Goal: Information Seeking & Learning: Learn about a topic

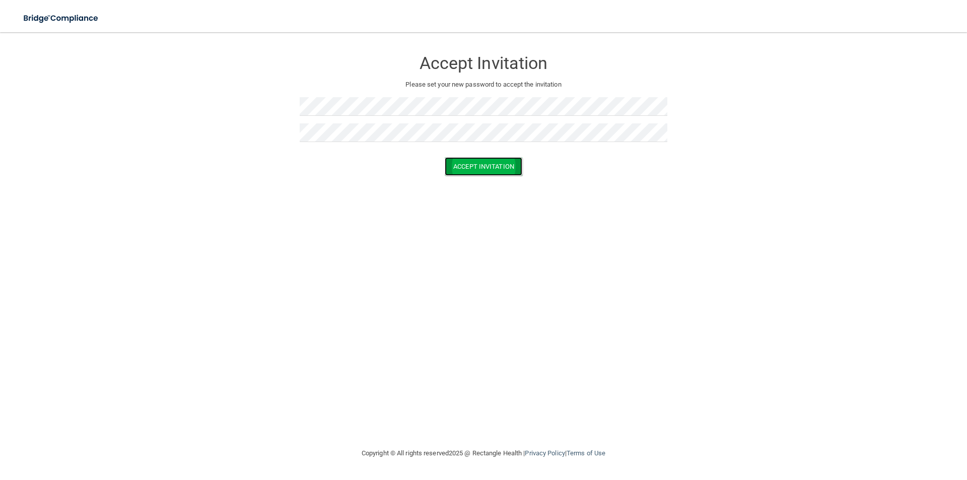
click at [463, 168] on button "Accept Invitation" at bounding box center [484, 166] width 78 height 19
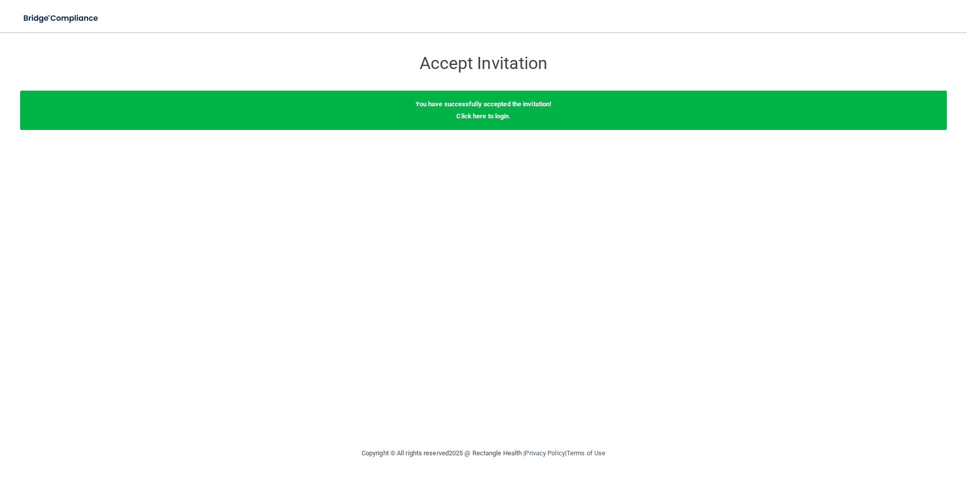
click at [475, 121] on div "You have successfully accepted the invitation! Click here to login ." at bounding box center [483, 110] width 927 height 39
click at [477, 117] on link "Click here to login" at bounding box center [482, 116] width 52 height 8
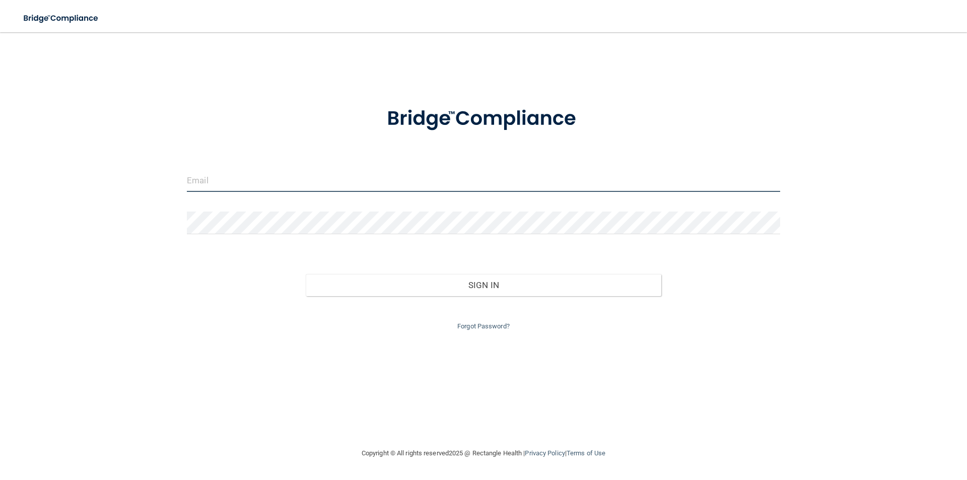
click at [202, 178] on input "email" at bounding box center [483, 180] width 593 height 23
type input "[EMAIL_ADDRESS][DOMAIN_NAME]"
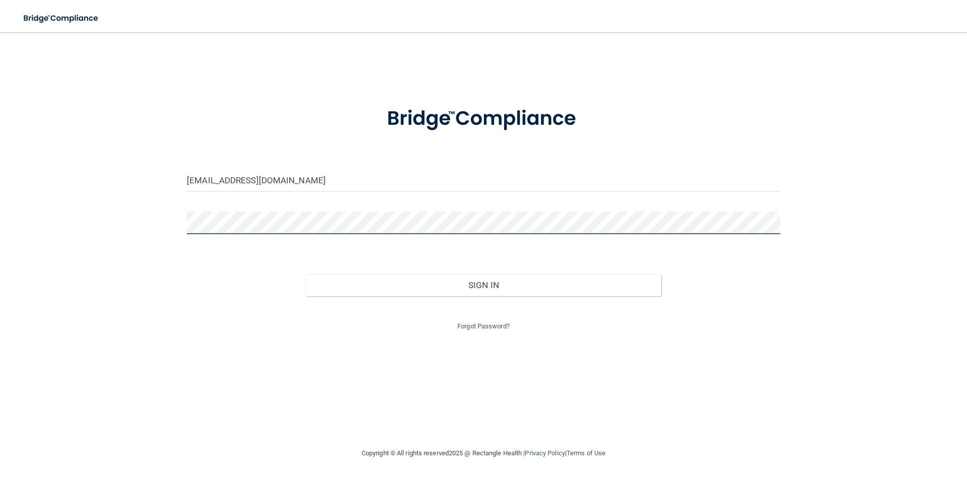
click at [306, 274] on button "Sign In" at bounding box center [484, 285] width 356 height 22
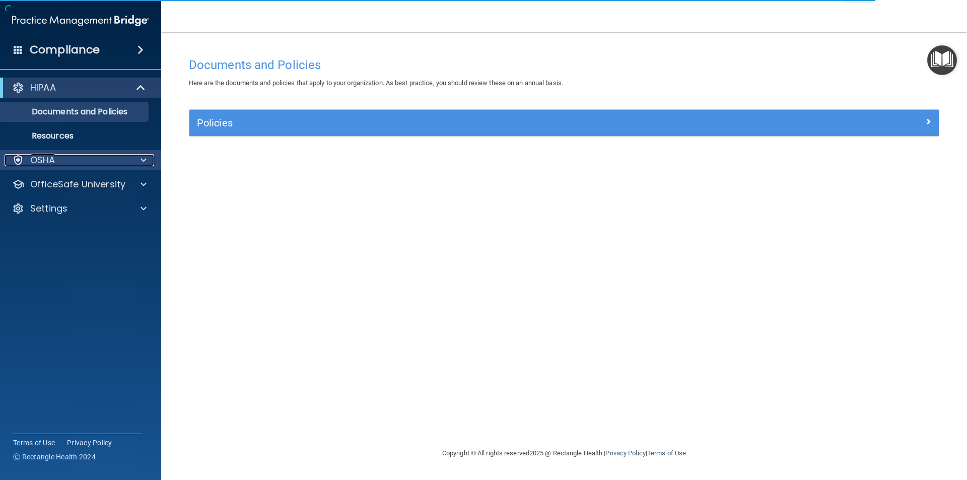
click at [53, 157] on p "OSHA" at bounding box center [42, 160] width 25 height 12
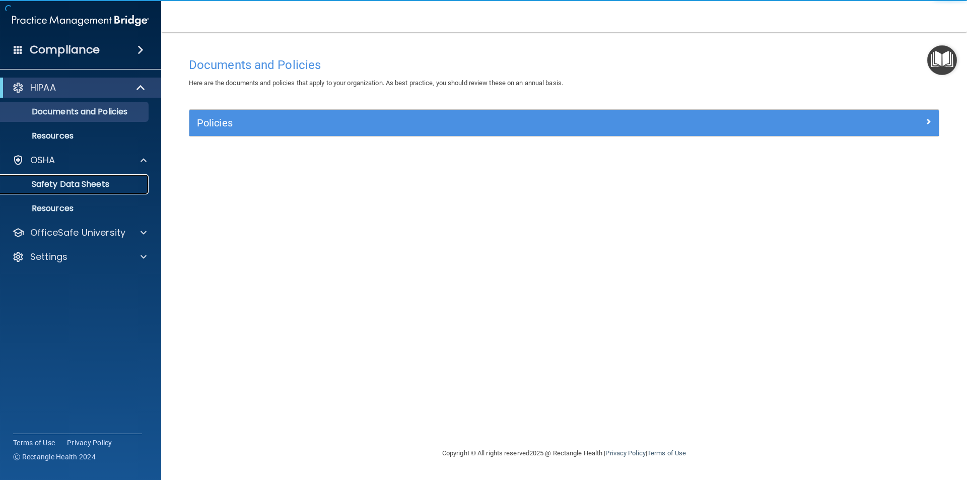
click at [54, 180] on p "Safety Data Sheets" at bounding box center [75, 184] width 137 height 10
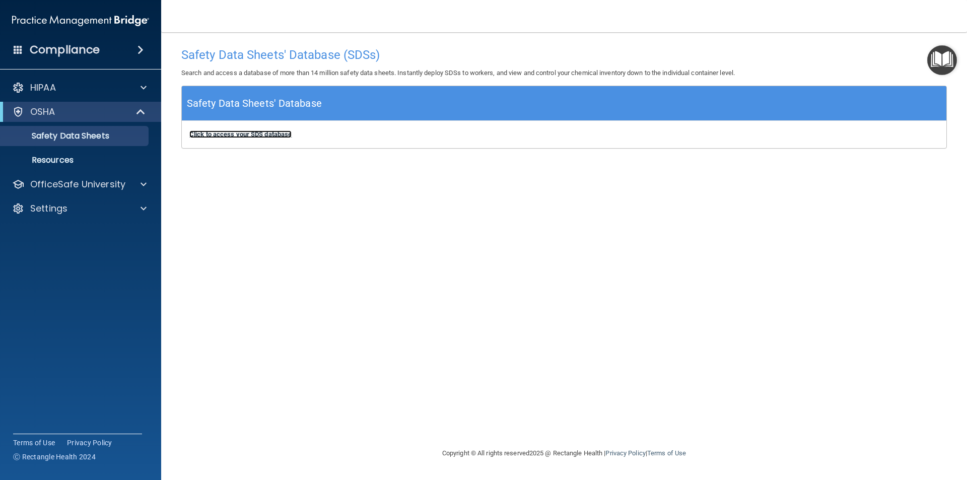
click at [249, 133] on b "Click to access your SDS database" at bounding box center [240, 134] width 102 height 8
click at [84, 83] on div "HIPAA" at bounding box center [67, 88] width 125 height 12
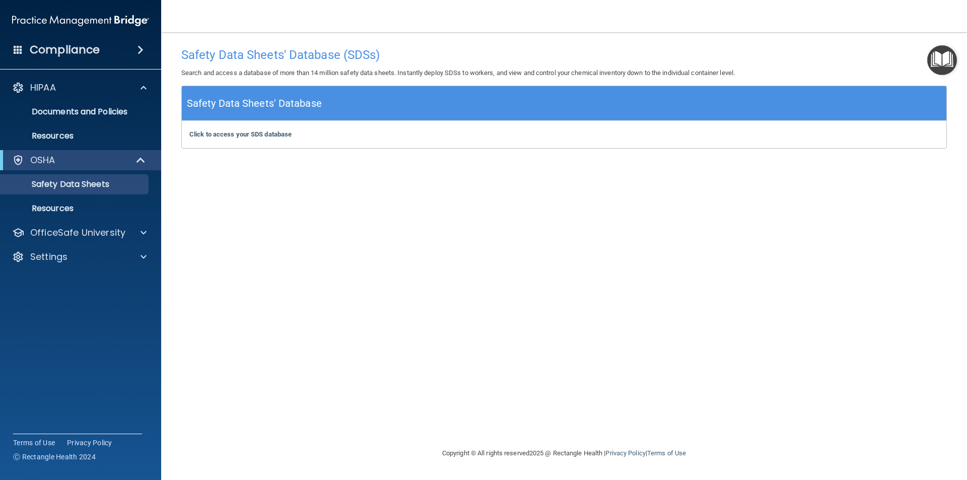
click at [110, 46] on div "Compliance" at bounding box center [80, 50] width 161 height 22
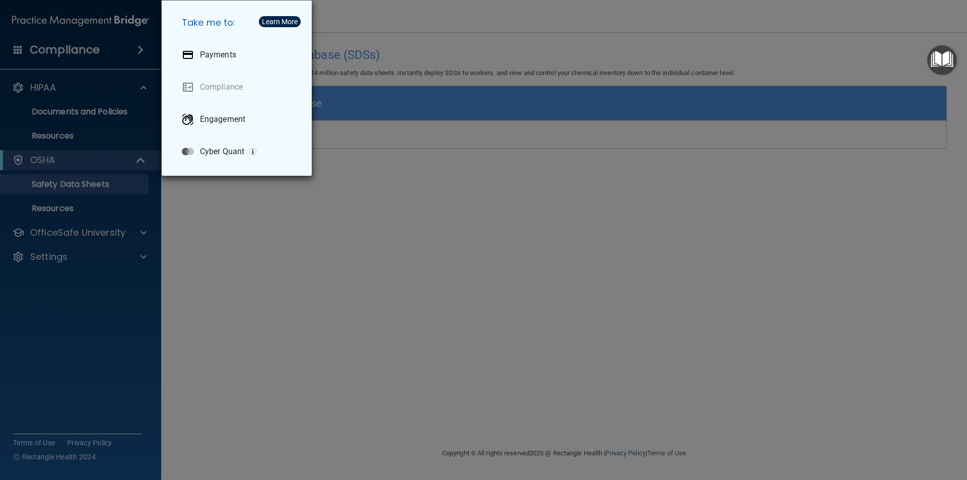
click at [110, 46] on div "Take me to: Payments Compliance Engagement Cyber Quant" at bounding box center [483, 240] width 967 height 480
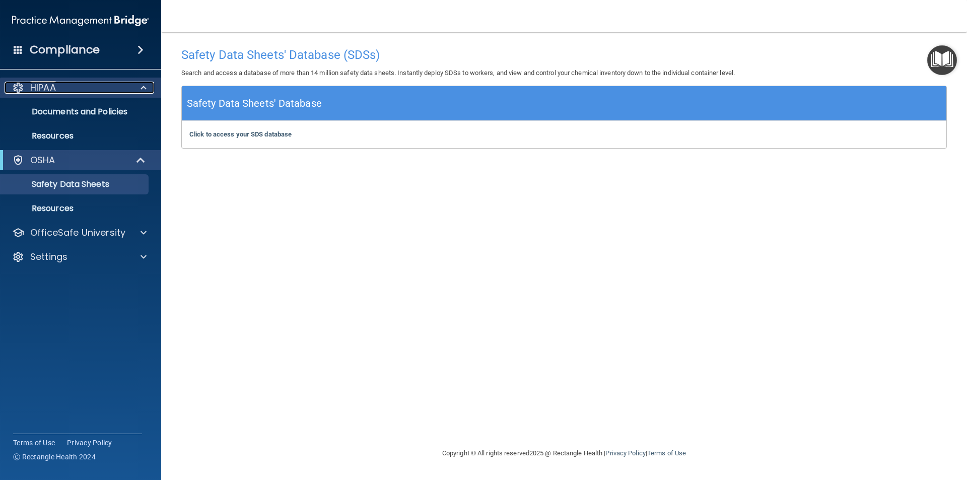
click at [73, 89] on div "HIPAA" at bounding box center [67, 88] width 125 height 12
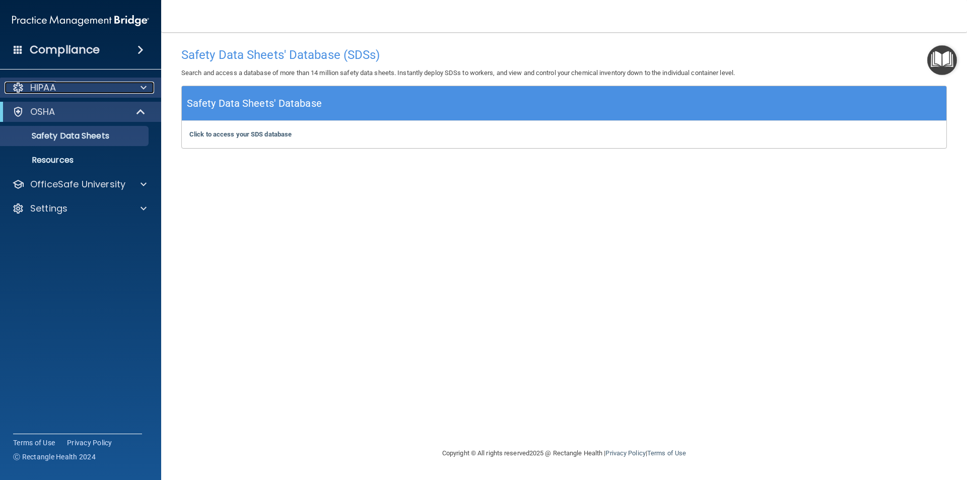
click at [73, 89] on div "HIPAA" at bounding box center [67, 88] width 125 height 12
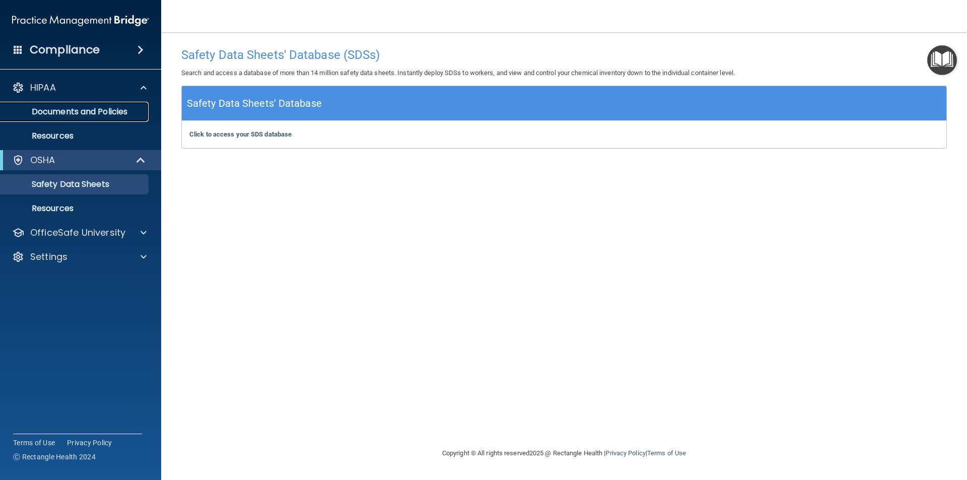
click at [57, 118] on link "Documents and Policies" at bounding box center [69, 112] width 159 height 20
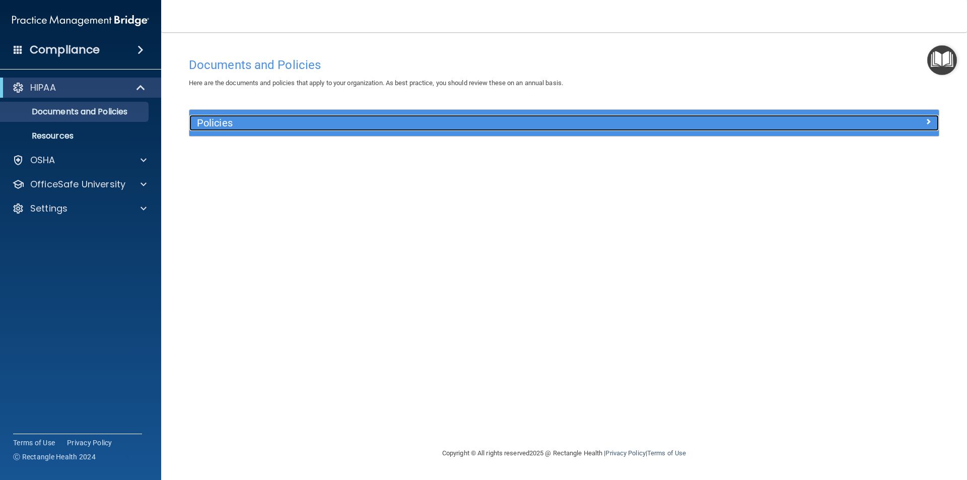
click at [290, 130] on div "Policies" at bounding box center [470, 123] width 562 height 16
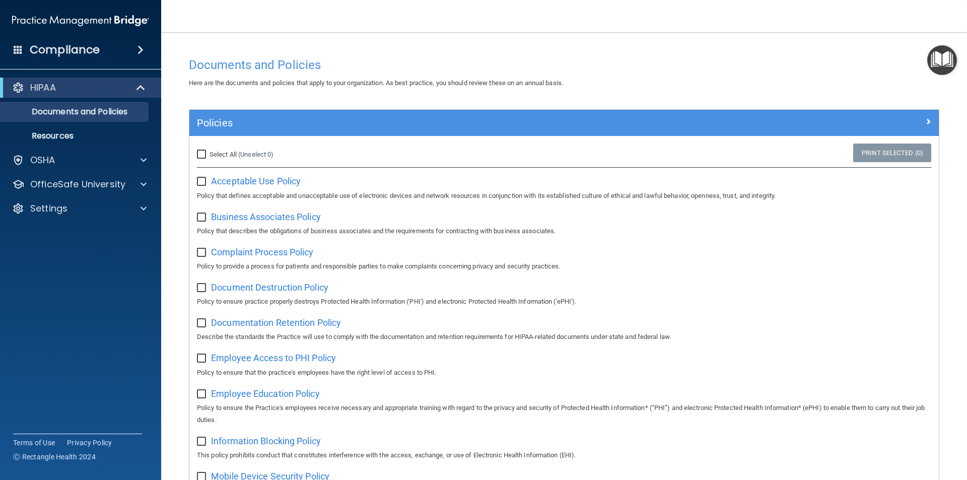
click at [204, 154] on input "Select All (Unselect 0) Unselect All" at bounding box center [203, 155] width 12 height 8
checkbox input "true"
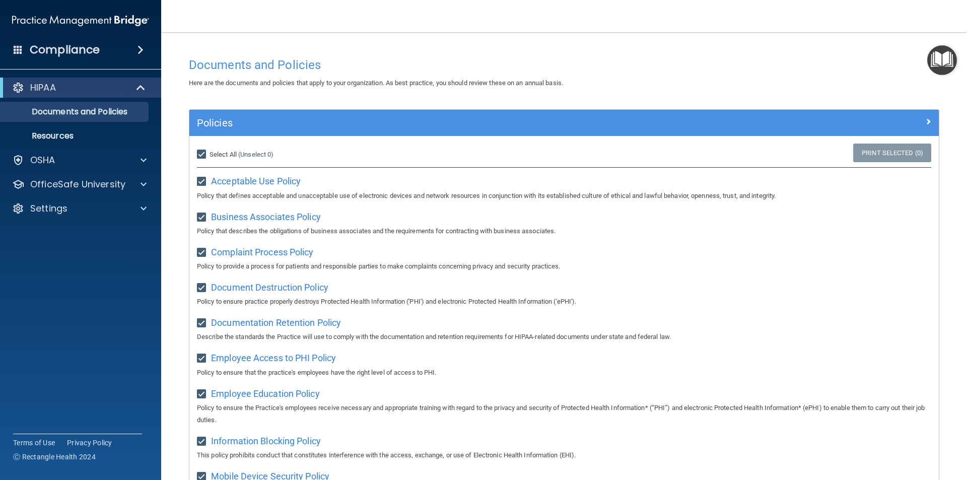
checkbox input "true"
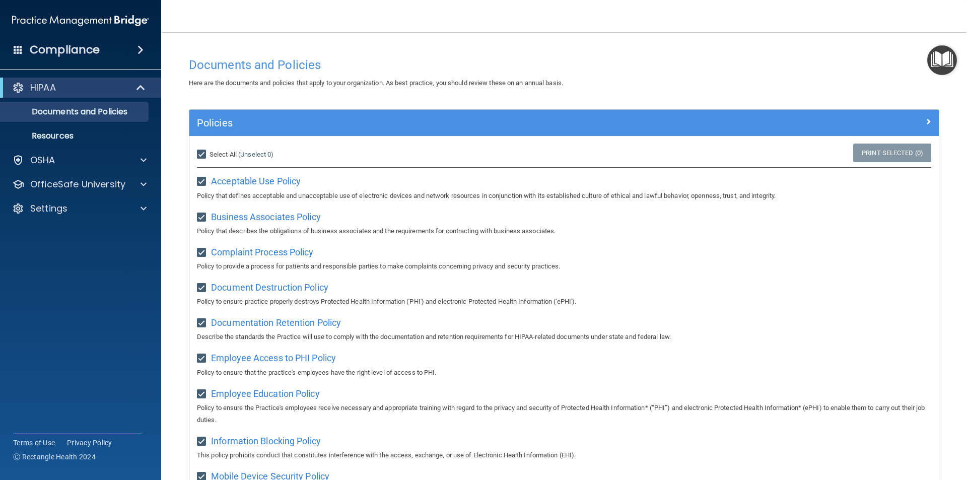
checkbox input "true"
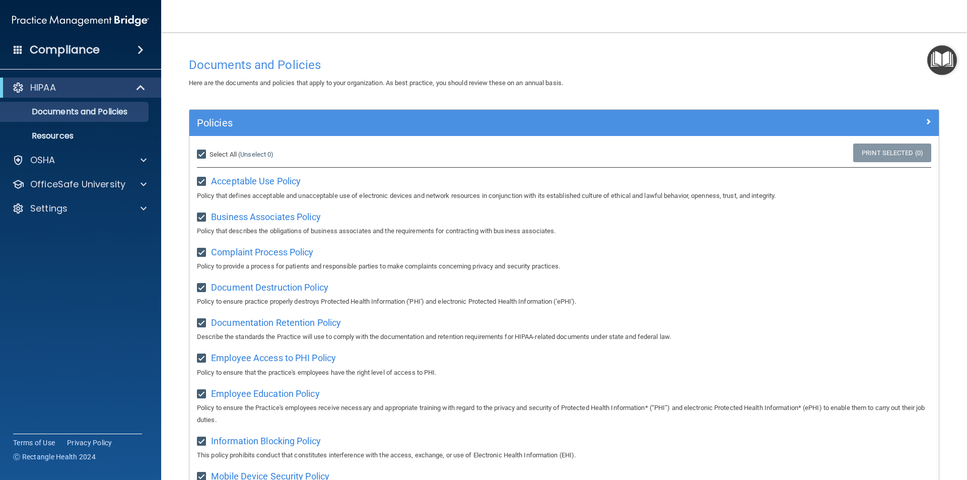
checkbox input "true"
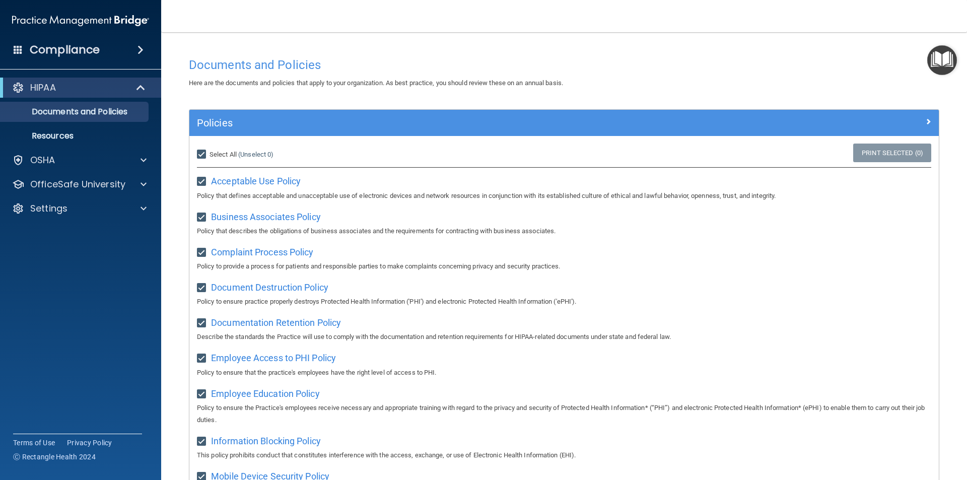
checkbox input "true"
click at [52, 129] on link "Resources" at bounding box center [69, 136] width 159 height 20
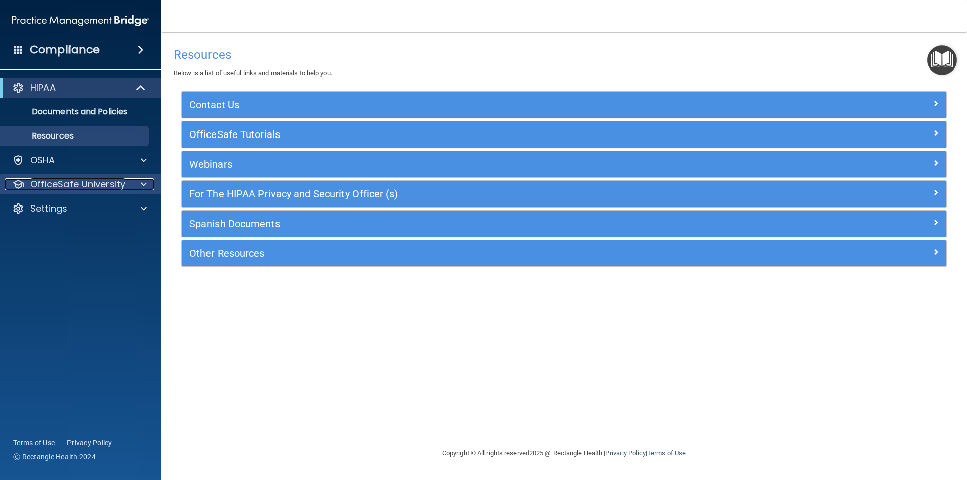
click at [68, 180] on p "OfficeSafe University" at bounding box center [77, 184] width 95 height 12
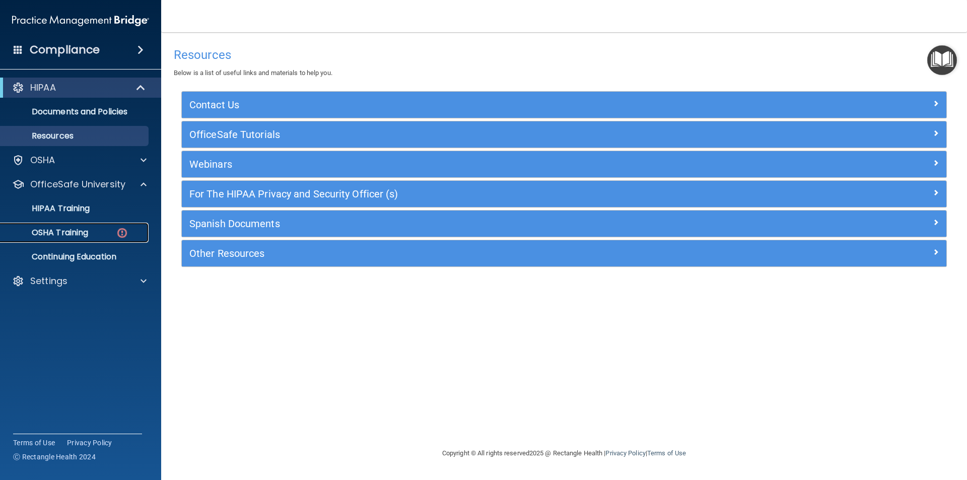
click at [62, 230] on p "OSHA Training" at bounding box center [48, 233] width 82 height 10
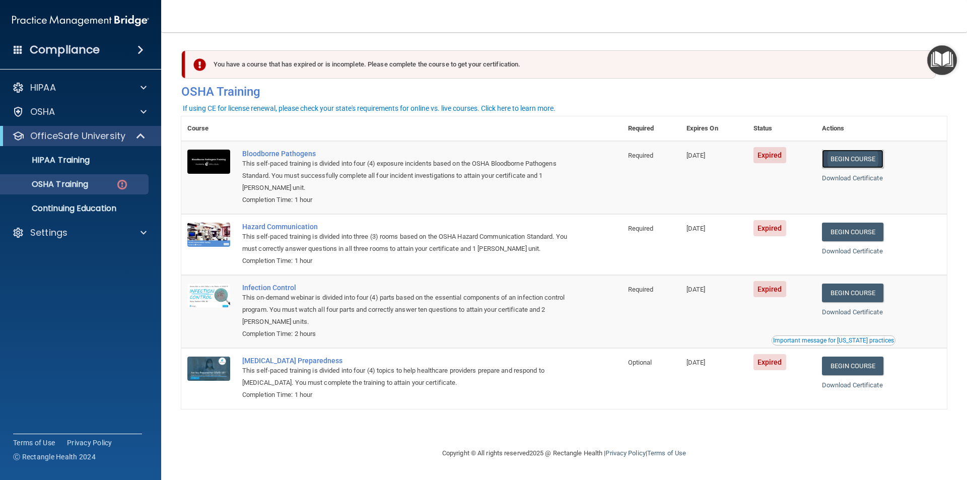
click at [842, 152] on link "Begin Course" at bounding box center [852, 159] width 61 height 19
click at [89, 193] on link "OSHA Training" at bounding box center [69, 184] width 159 height 20
click at [95, 185] on div "OSHA Training" at bounding box center [75, 184] width 137 height 10
click at [88, 180] on p "OSHA Training" at bounding box center [48, 184] width 82 height 10
click at [84, 213] on p "Continuing Education" at bounding box center [75, 208] width 137 height 10
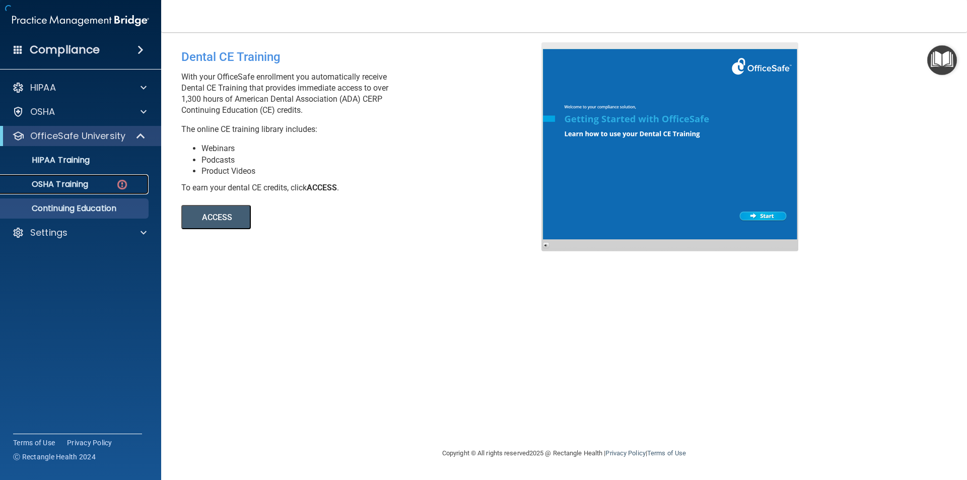
click at [91, 181] on div "OSHA Training" at bounding box center [75, 184] width 137 height 10
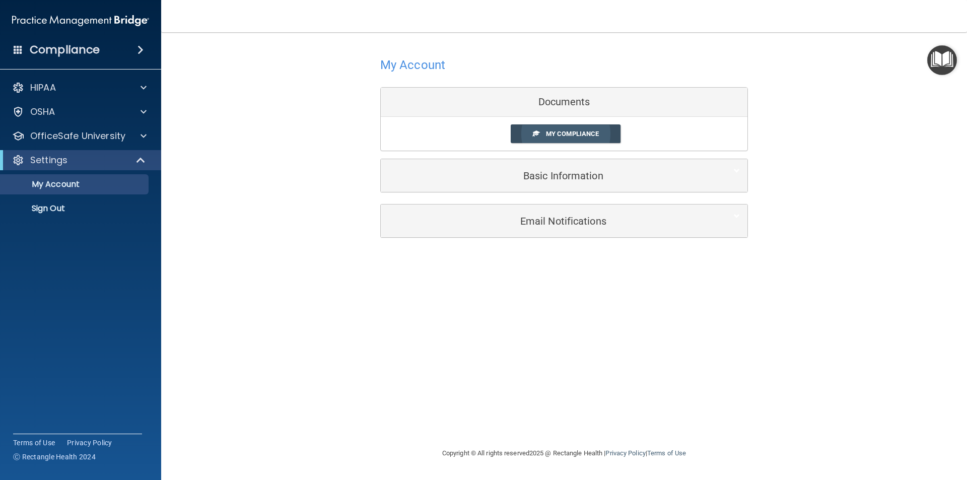
click at [598, 129] on link "My Compliance" at bounding box center [566, 133] width 110 height 19
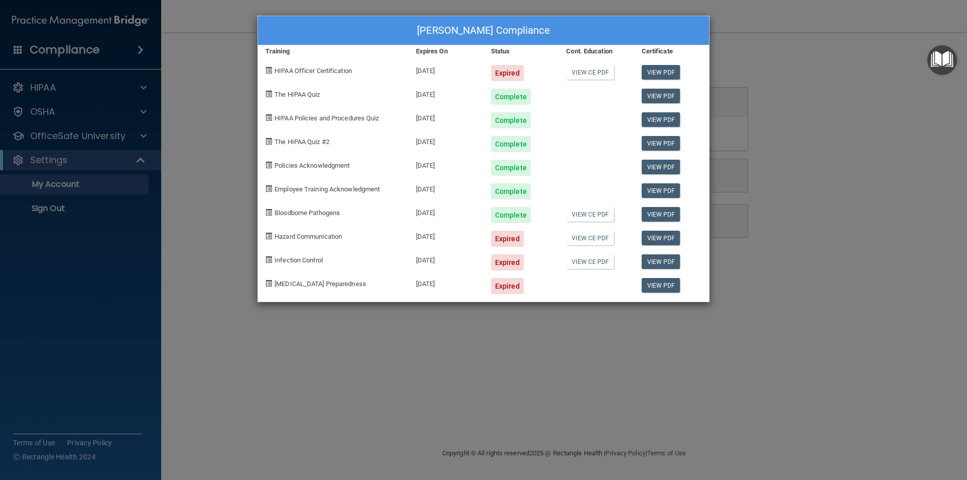
click at [269, 68] on span at bounding box center [268, 70] width 7 height 7
click at [339, 75] on div "HIPAA Officer Certification" at bounding box center [333, 69] width 151 height 24
click at [366, 118] on span "HIPAA Policies and Procedures Quiz" at bounding box center [326, 118] width 104 height 8
click at [372, 353] on div "Tamika C Anderson's Compliance Training Expires On Status Cont. Education Certi…" at bounding box center [483, 240] width 967 height 480
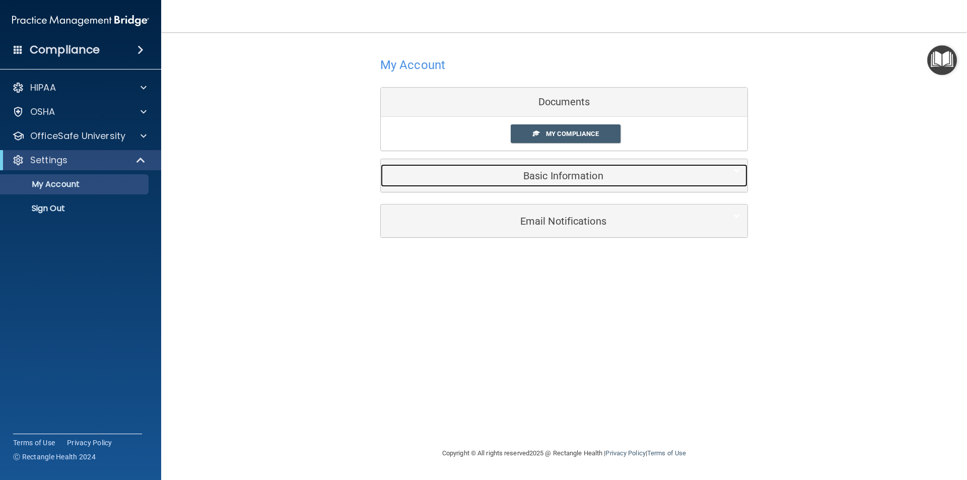
click at [570, 177] on h5 "Basic Information" at bounding box center [548, 175] width 321 height 11
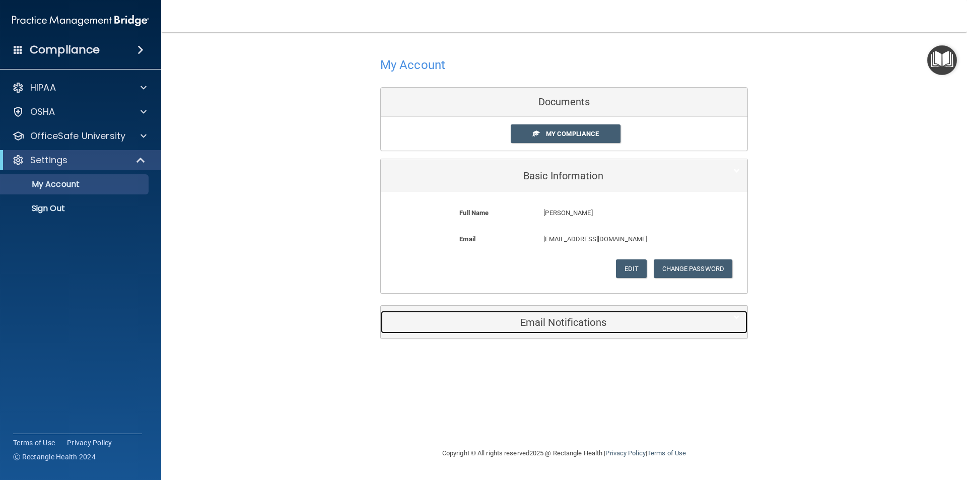
click at [554, 322] on h5 "Email Notifications" at bounding box center [548, 322] width 321 height 11
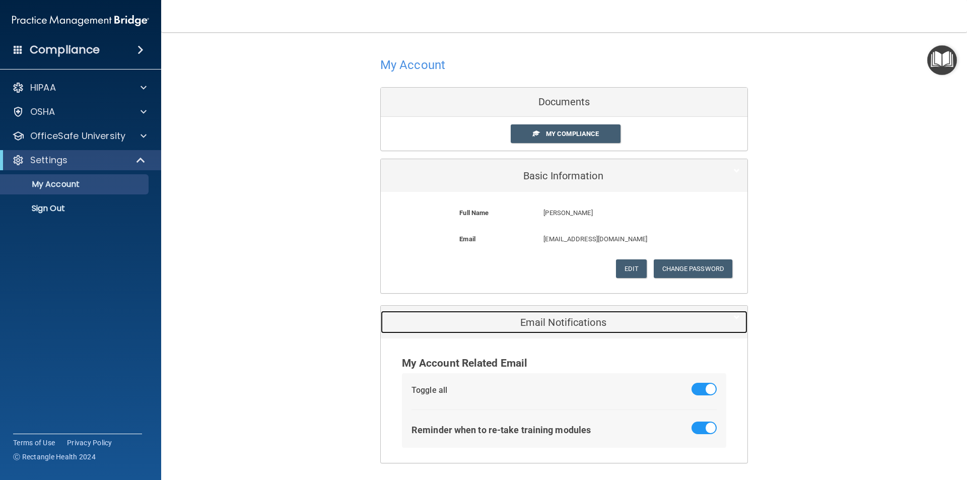
click at [554, 322] on h5 "Email Notifications" at bounding box center [548, 322] width 321 height 11
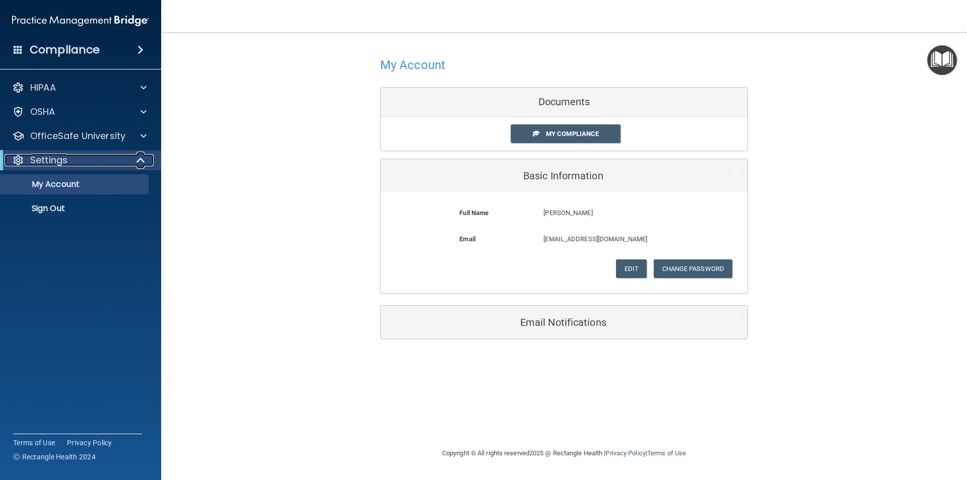
click at [111, 158] on div "Settings" at bounding box center [67, 160] width 124 height 12
click at [110, 162] on div "Settings" at bounding box center [67, 160] width 124 height 12
click at [102, 187] on p "My Account" at bounding box center [75, 184] width 137 height 10
click at [102, 130] on p "OfficeSafe University" at bounding box center [77, 136] width 95 height 12
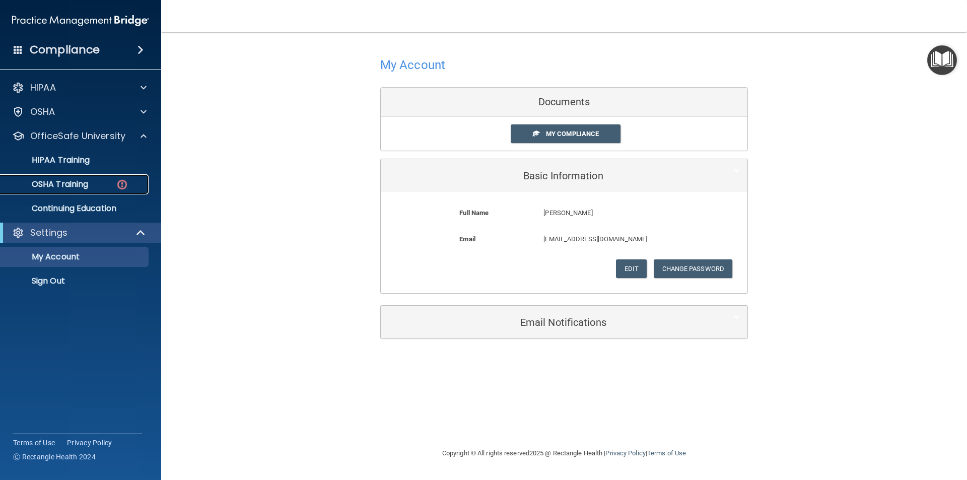
click at [85, 188] on p "OSHA Training" at bounding box center [48, 184] width 82 height 10
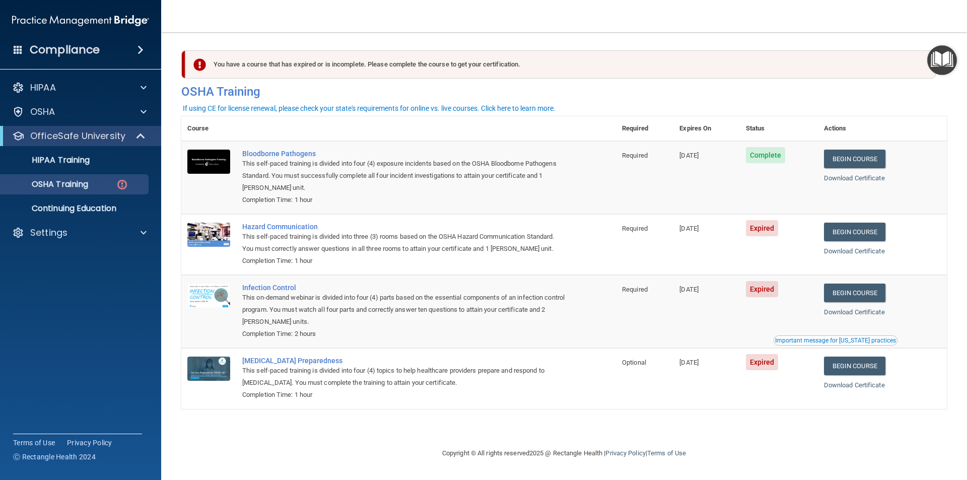
click at [761, 223] on span "Expired" at bounding box center [762, 228] width 33 height 16
click at [423, 246] on div "This self-paced training is divided into three (3) rooms based on the OSHA Haza…" at bounding box center [403, 243] width 323 height 24
click at [839, 229] on link "Begin Course" at bounding box center [854, 232] width 61 height 19
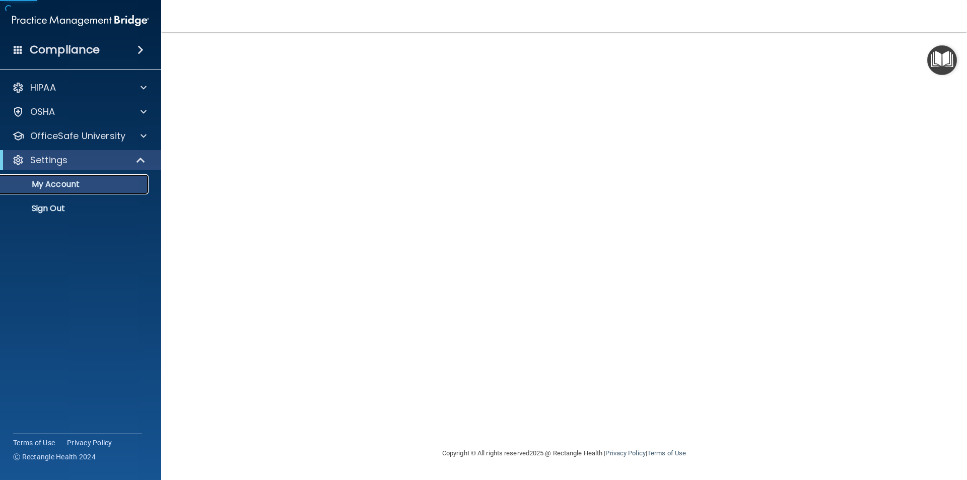
click at [81, 182] on p "My Account" at bounding box center [75, 184] width 137 height 10
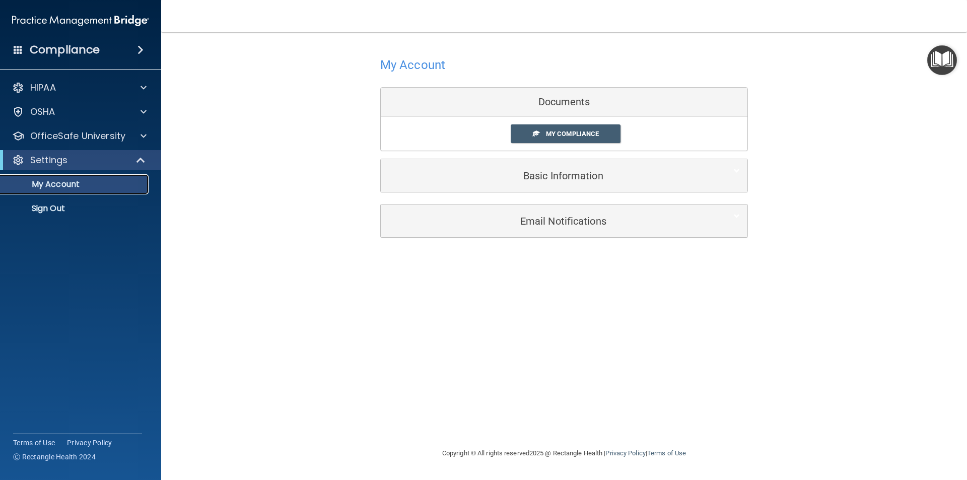
click at [124, 179] on link "My Account" at bounding box center [69, 184] width 159 height 20
click at [133, 162] on div at bounding box center [141, 160] width 25 height 12
click at [138, 133] on div at bounding box center [141, 136] width 25 height 12
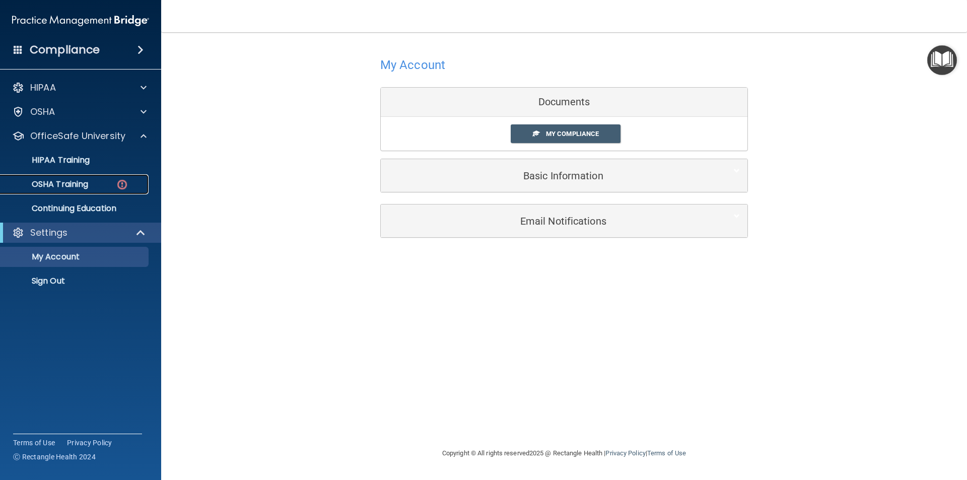
click at [124, 185] on img at bounding box center [122, 184] width 13 height 13
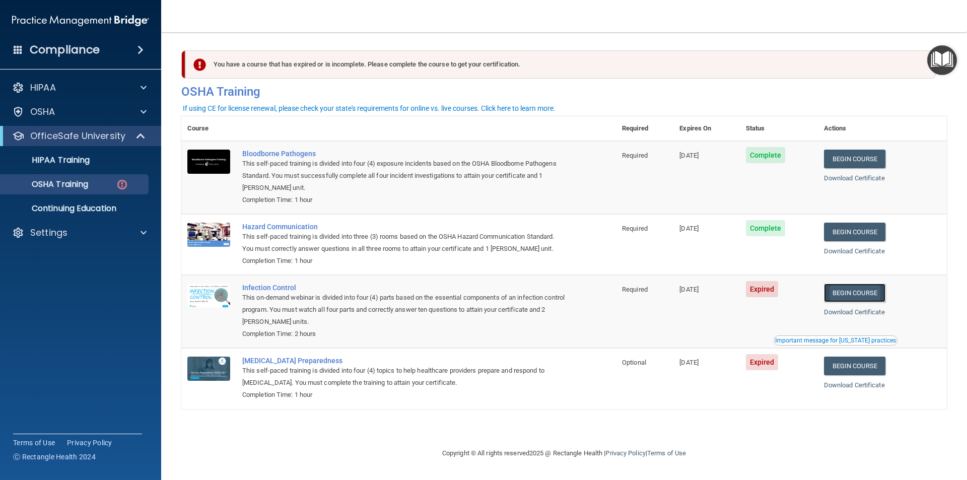
click at [863, 293] on link "Begin Course" at bounding box center [854, 293] width 61 height 19
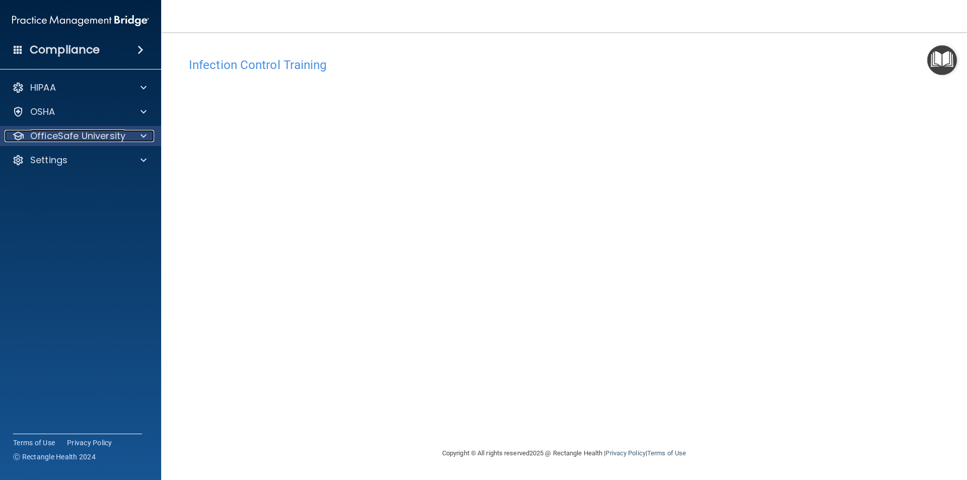
click at [58, 135] on p "OfficeSafe University" at bounding box center [77, 136] width 95 height 12
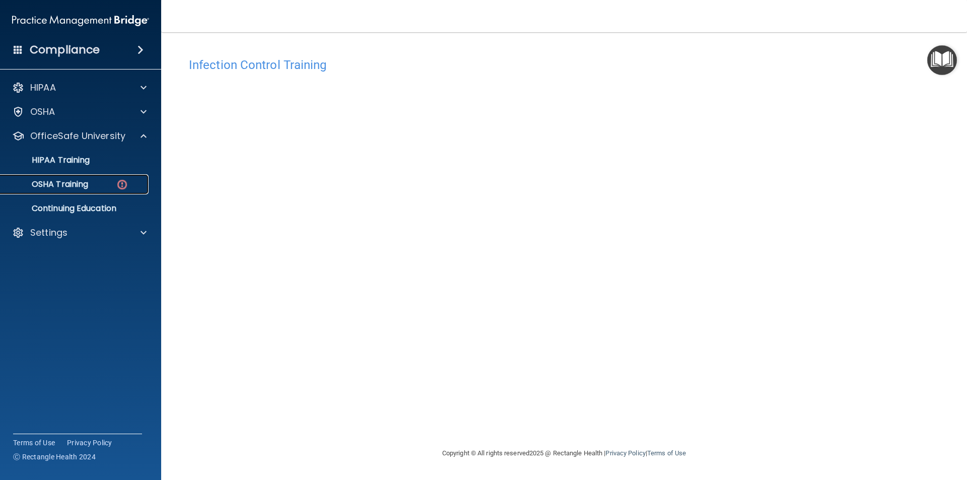
click at [67, 181] on p "OSHA Training" at bounding box center [48, 184] width 82 height 10
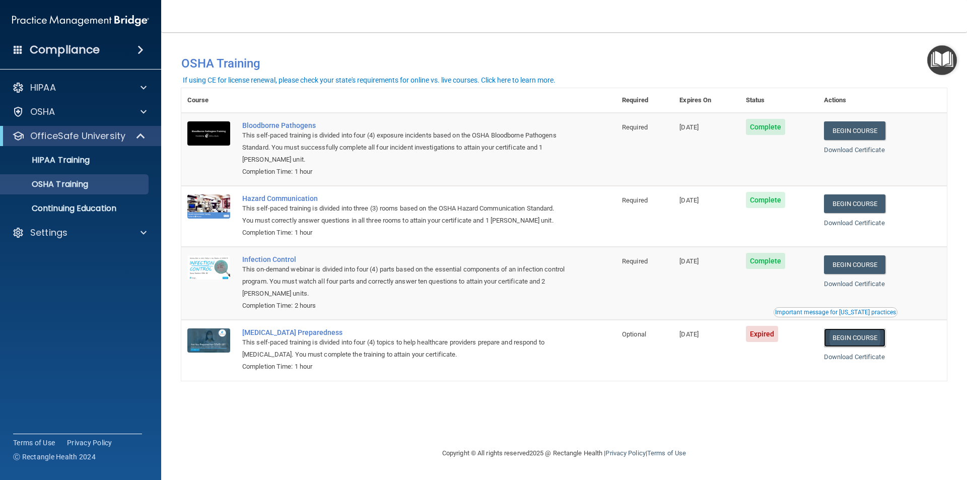
click at [854, 338] on link "Begin Course" at bounding box center [854, 337] width 61 height 19
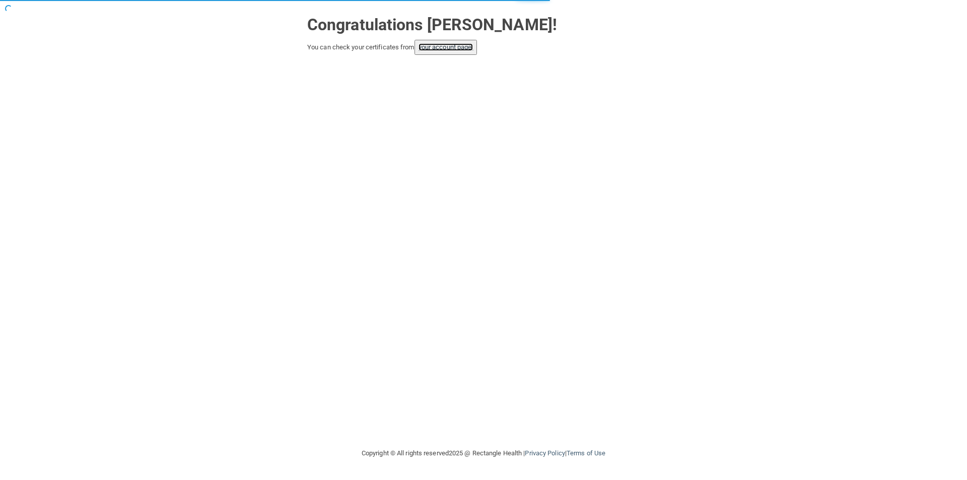
click at [459, 48] on link "your account page!" at bounding box center [446, 47] width 55 height 8
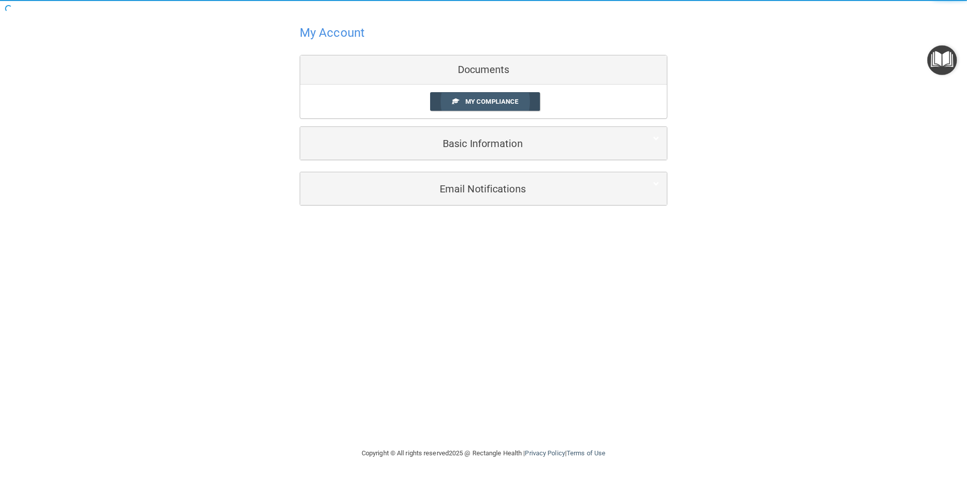
click at [510, 94] on link "My Compliance" at bounding box center [485, 101] width 110 height 19
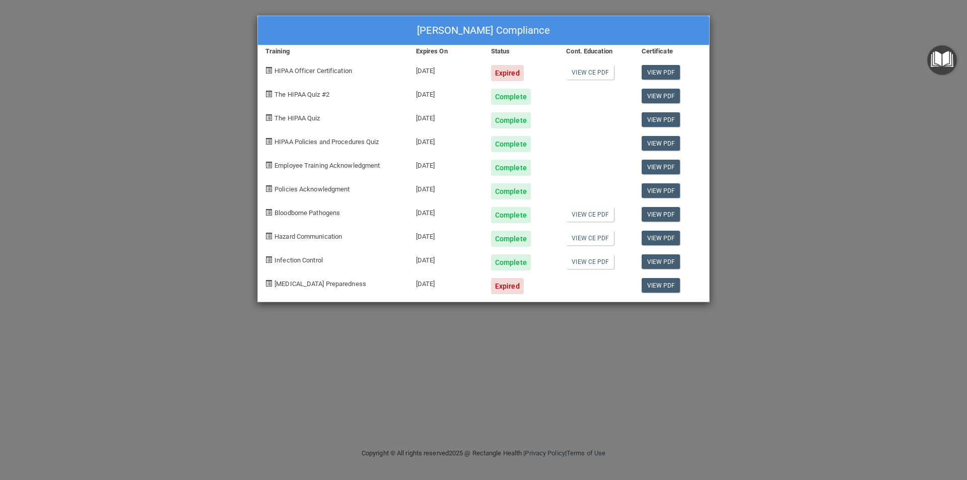
click at [437, 285] on div "[DATE]" at bounding box center [445, 282] width 75 height 24
click at [330, 285] on span "[MEDICAL_DATA] Preparedness" at bounding box center [320, 284] width 92 height 8
click at [422, 283] on div "[DATE]" at bounding box center [445, 282] width 75 height 24
click at [519, 280] on div "Expired" at bounding box center [507, 286] width 33 height 16
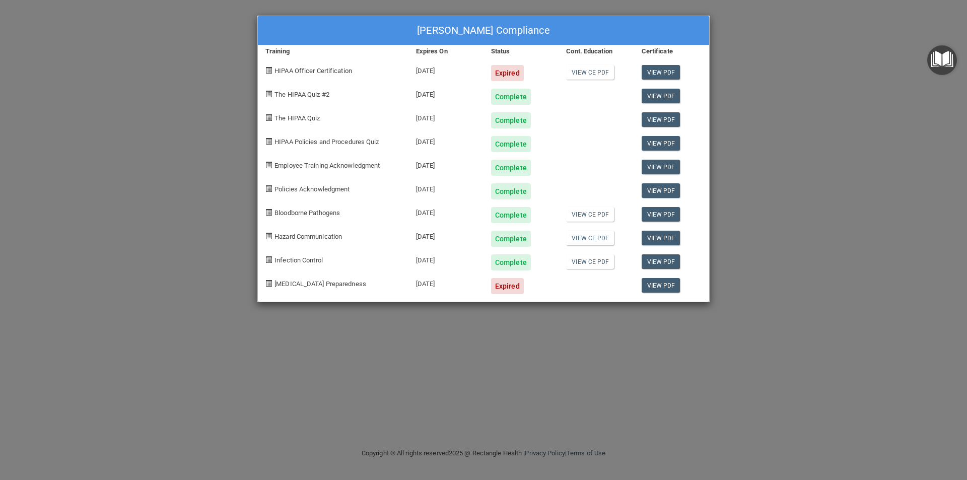
click at [515, 283] on div "Expired" at bounding box center [507, 286] width 33 height 16
click at [508, 76] on div "Expired" at bounding box center [507, 73] width 33 height 16
click at [598, 72] on link "View CE PDF" at bounding box center [590, 72] width 48 height 15
click at [497, 72] on div "Expired" at bounding box center [507, 73] width 33 height 16
click at [414, 73] on div "[DATE]" at bounding box center [445, 69] width 75 height 24
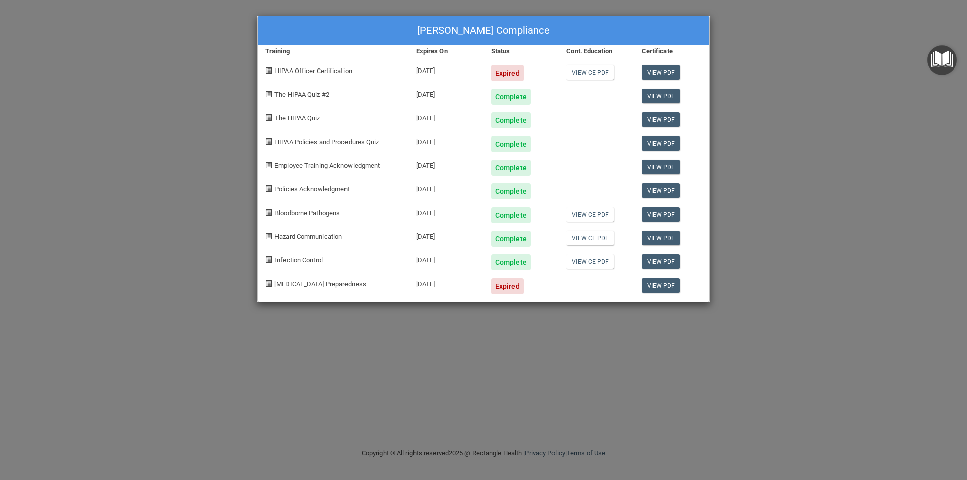
click at [286, 71] on span "HIPAA Officer Certification" at bounding box center [313, 71] width 78 height 8
click at [498, 273] on div "Expired" at bounding box center [521, 282] width 75 height 24
click at [422, 282] on div "06/04/2025" at bounding box center [445, 282] width 75 height 24
click at [265, 282] on div "[MEDICAL_DATA] Preparedness" at bounding box center [333, 282] width 151 height 24
click at [413, 278] on div "06/04/2025" at bounding box center [445, 282] width 75 height 24
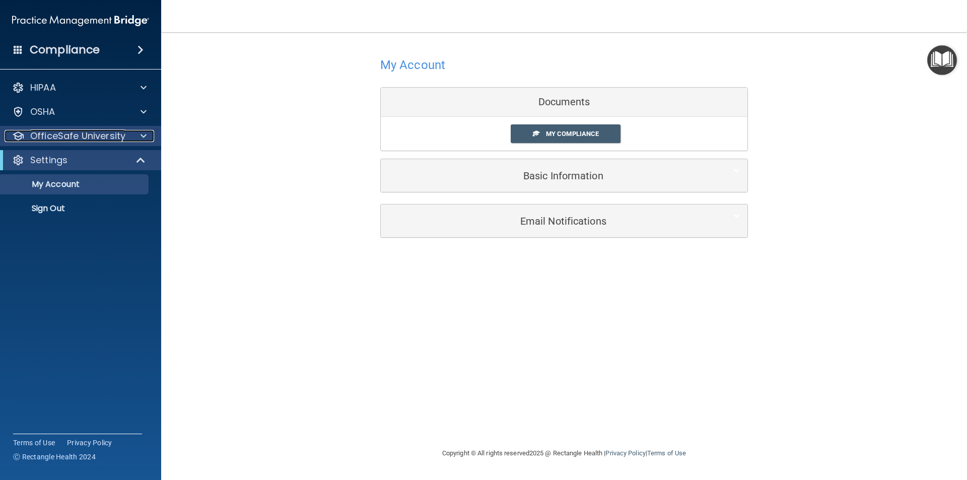
click at [107, 138] on p "OfficeSafe University" at bounding box center [77, 136] width 95 height 12
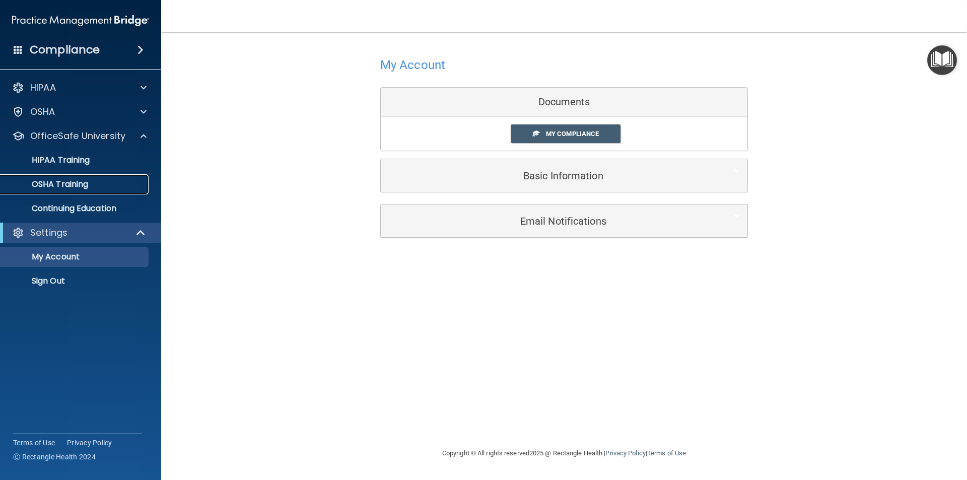
click at [121, 183] on div "OSHA Training" at bounding box center [75, 184] width 137 height 10
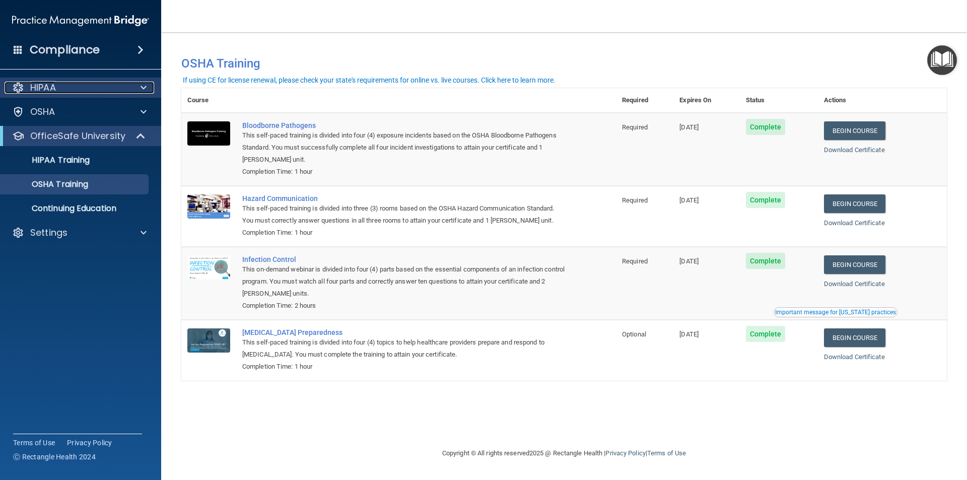
click at [76, 86] on div "HIPAA" at bounding box center [67, 88] width 125 height 12
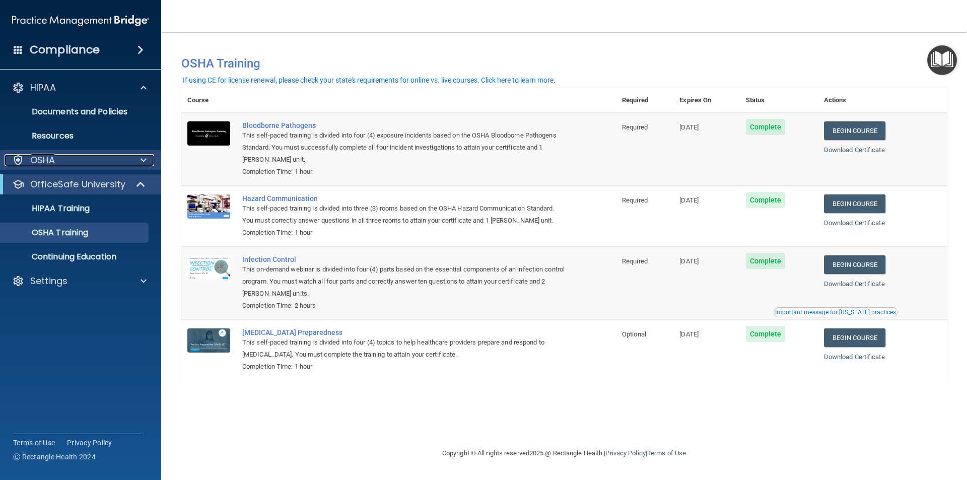
click at [57, 162] on div "OSHA" at bounding box center [67, 160] width 125 height 12
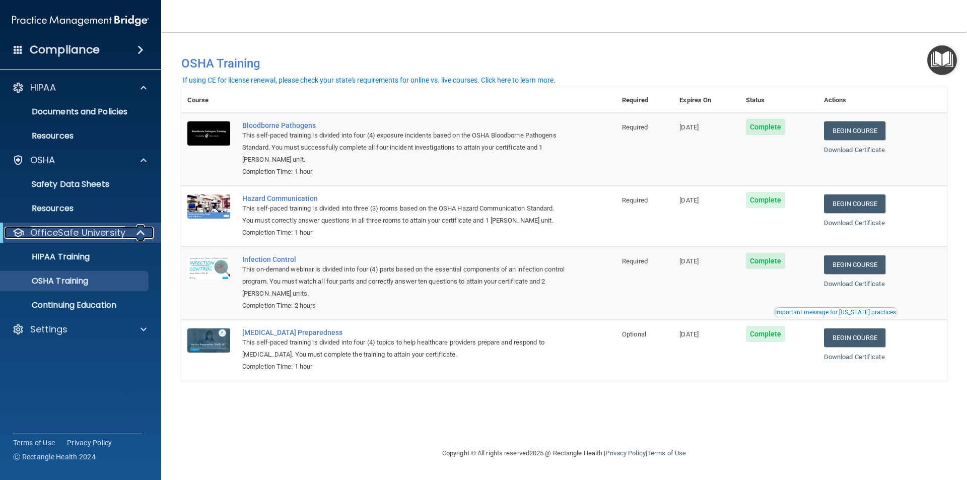
click at [57, 229] on p "OfficeSafe University" at bounding box center [77, 233] width 95 height 12
